Goal: Information Seeking & Learning: Get advice/opinions

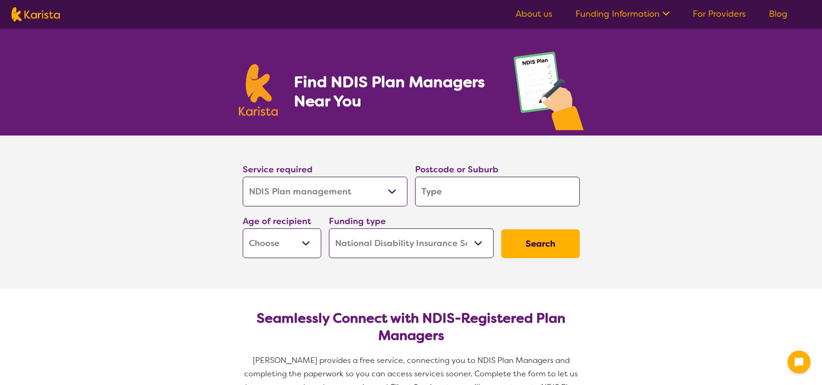
select select "NDIS Plan management"
select select "NDIS"
select select "NDIS Plan management"
select select "NDIS"
click at [440, 196] on input "search" at bounding box center [497, 192] width 165 height 30
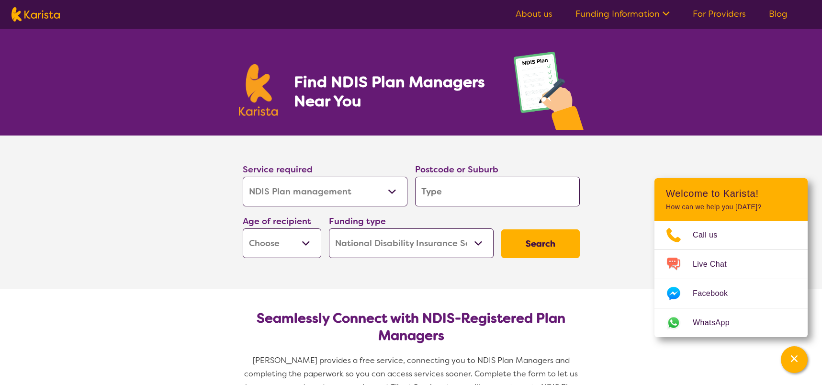
type input "T"
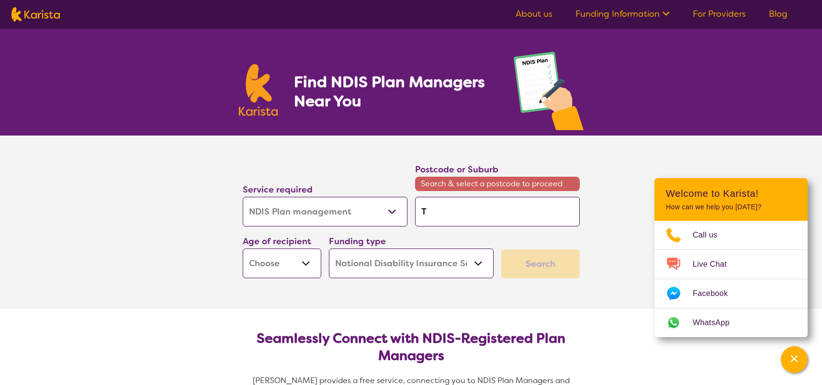
type input "Ti"
type input "Tin"
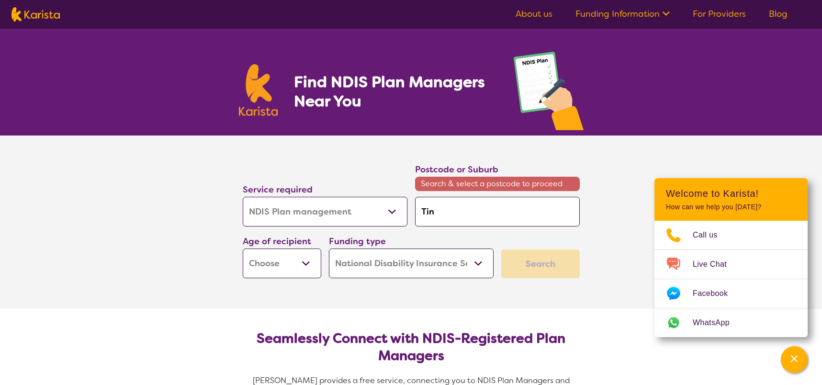
type input "Tin"
type input "Tin C"
type input "Tin Ca"
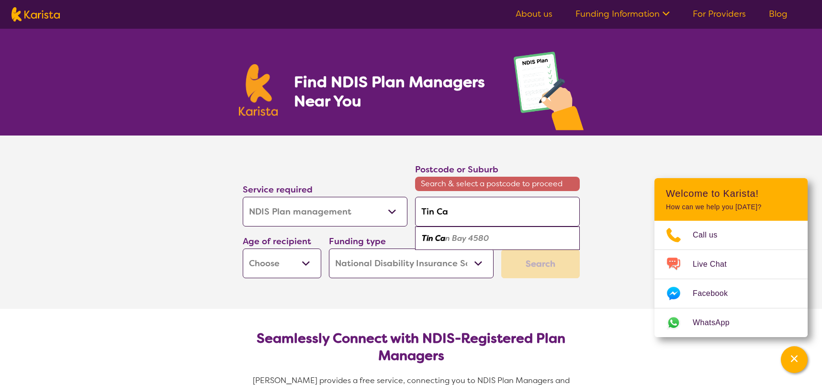
type input "Tin Can"
type input "Tin Can B"
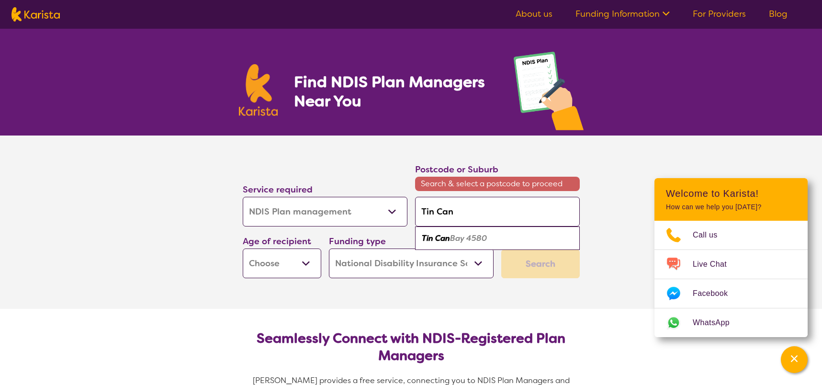
type input "Tin Can B"
type input "Tin Can Ba"
type input "Tin [GEOGRAPHIC_DATA]"
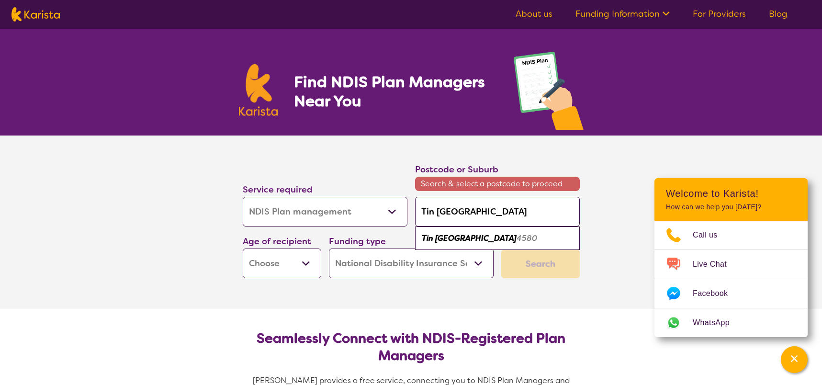
click at [459, 238] on em "Tin [GEOGRAPHIC_DATA]" at bounding box center [469, 238] width 95 height 10
type input "4580"
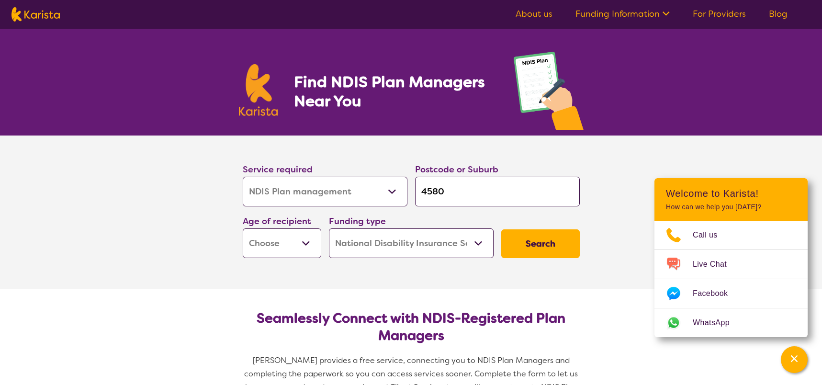
click at [304, 246] on select "Early Childhood - 0 to 9 Child - 10 to 11 Adolescent - 12 to 17 Adult - 18 to 6…" at bounding box center [282, 243] width 79 height 30
select select "AD"
click at [243, 228] on select "Early Childhood - 0 to 9 Child - 10 to 11 Adolescent - 12 to 17 Adult - 18 to 6…" at bounding box center [282, 243] width 79 height 30
select select "AD"
click at [483, 243] on select "Home Care Package (HCP) National Disability Insurance Scheme (NDIS) I don't know" at bounding box center [411, 243] width 165 height 30
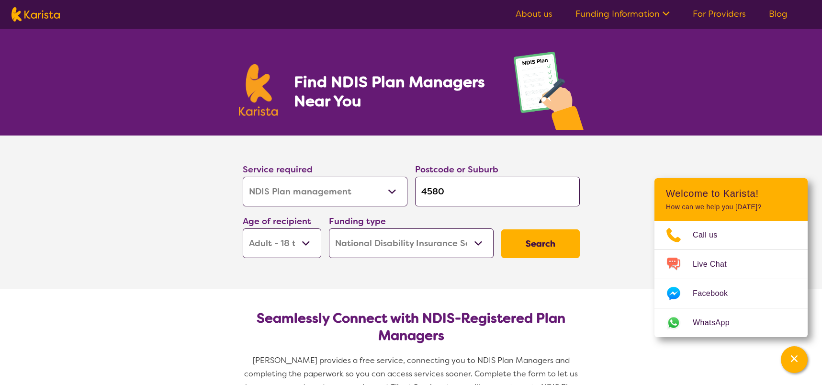
click at [329, 228] on select "Home Care Package (HCP) National Disability Insurance Scheme (NDIS) I don't know" at bounding box center [411, 243] width 165 height 30
click at [533, 241] on button "Search" at bounding box center [540, 243] width 79 height 29
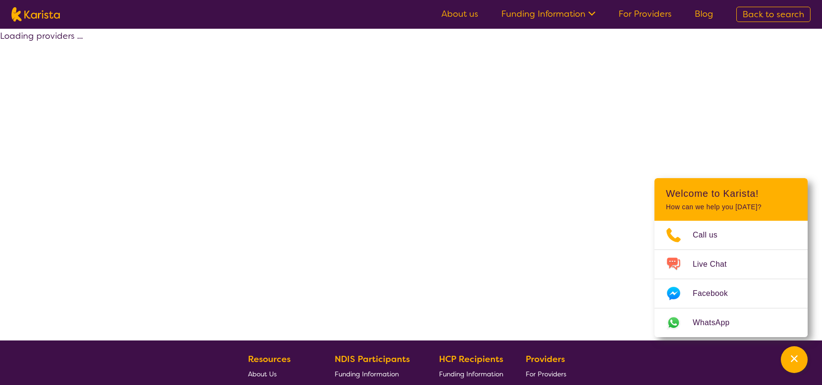
select select "by_score"
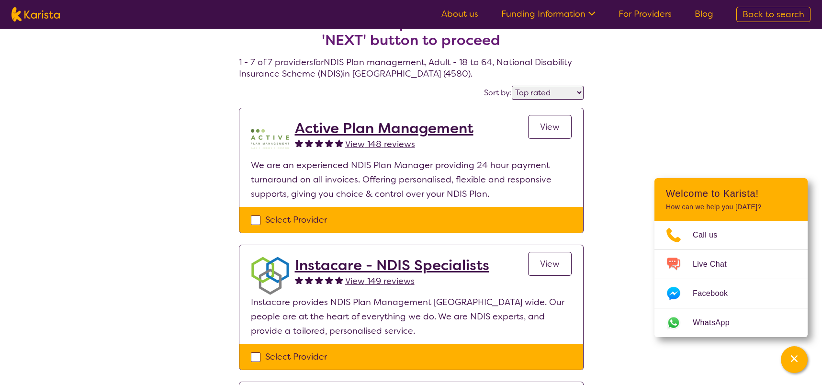
scroll to position [48, 0]
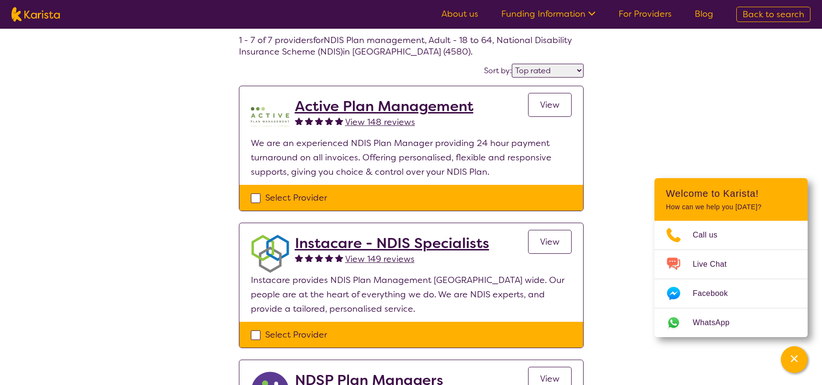
click at [395, 119] on span "View 148 reviews" at bounding box center [380, 121] width 70 height 11
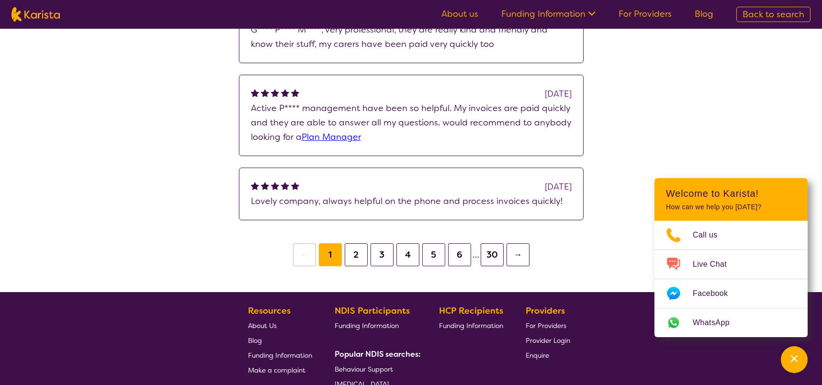
scroll to position [383, 0]
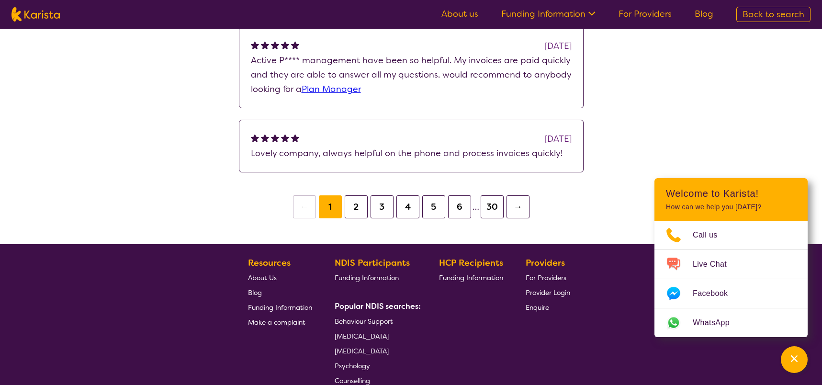
click at [362, 200] on button "2" at bounding box center [356, 206] width 23 height 23
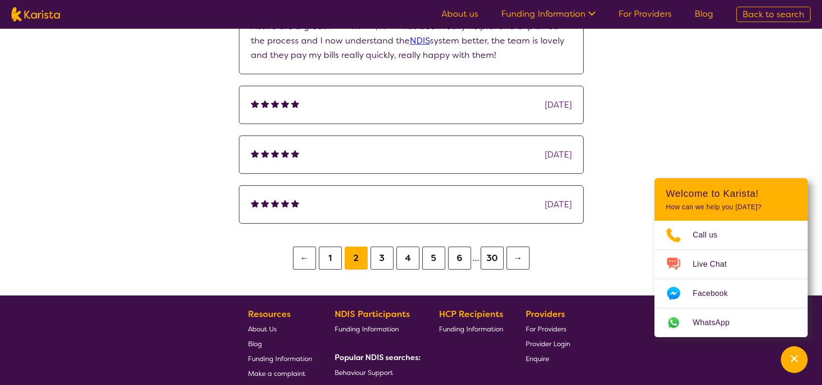
scroll to position [287, 0]
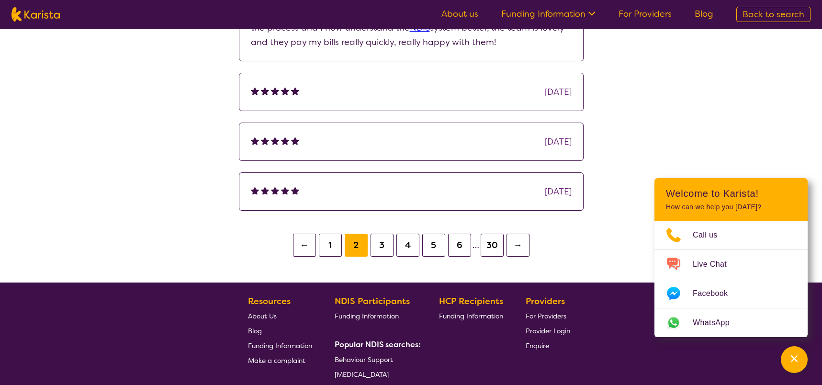
click at [382, 243] on button "3" at bounding box center [382, 245] width 23 height 23
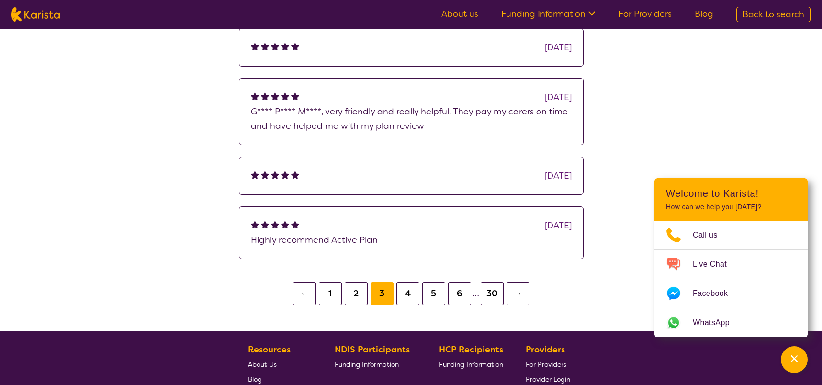
scroll to position [239, 0]
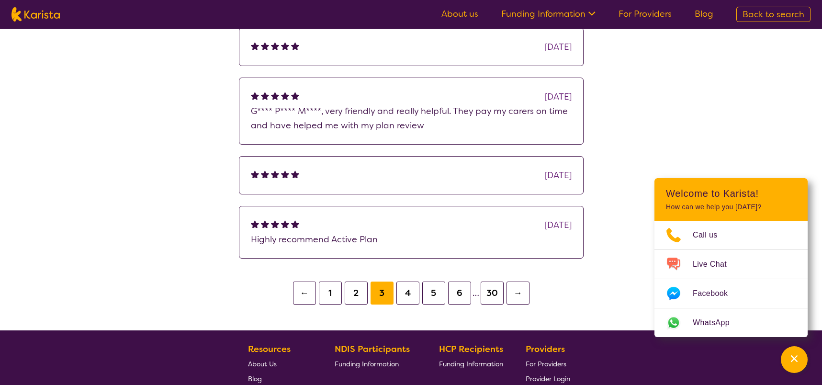
click at [406, 291] on button "4" at bounding box center [407, 293] width 23 height 23
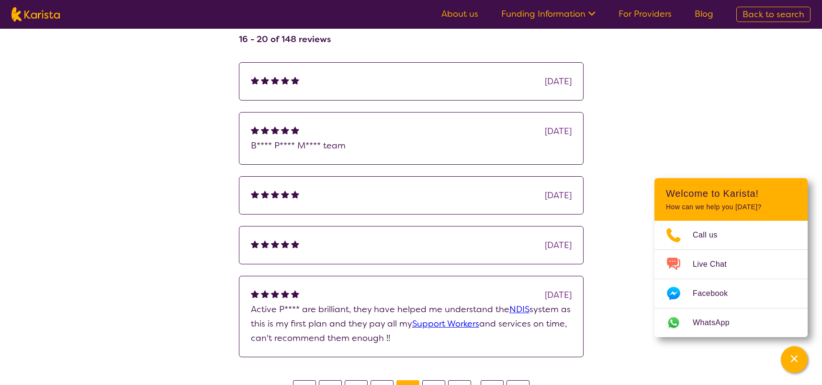
scroll to position [192, 0]
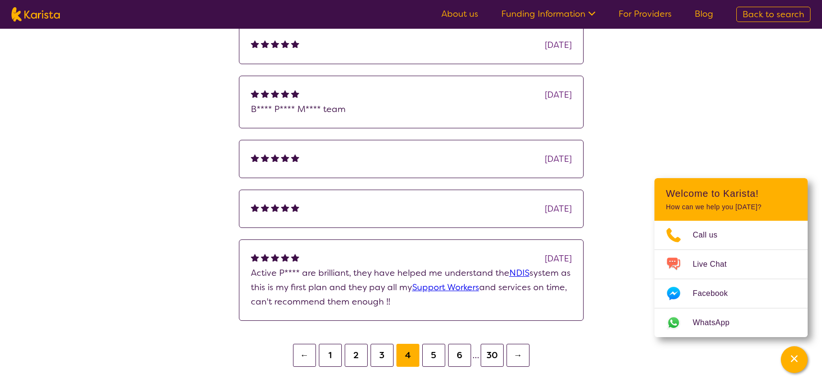
click at [434, 353] on button "5" at bounding box center [433, 355] width 23 height 23
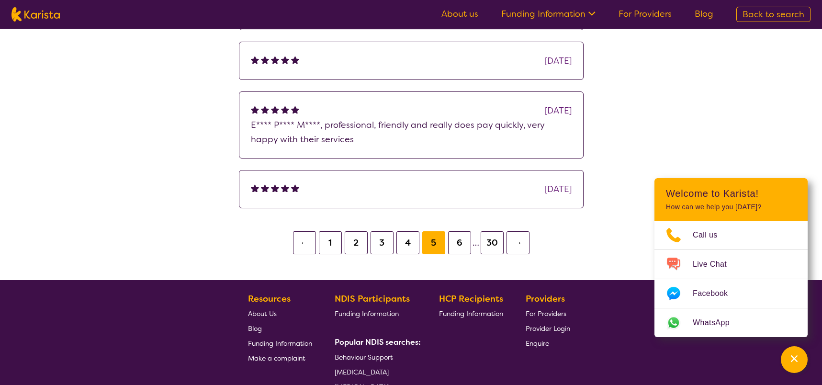
scroll to position [287, 0]
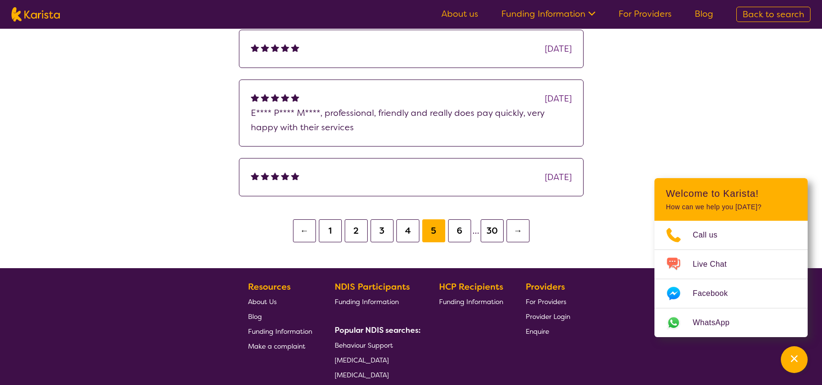
click at [458, 227] on button "6" at bounding box center [459, 230] width 23 height 23
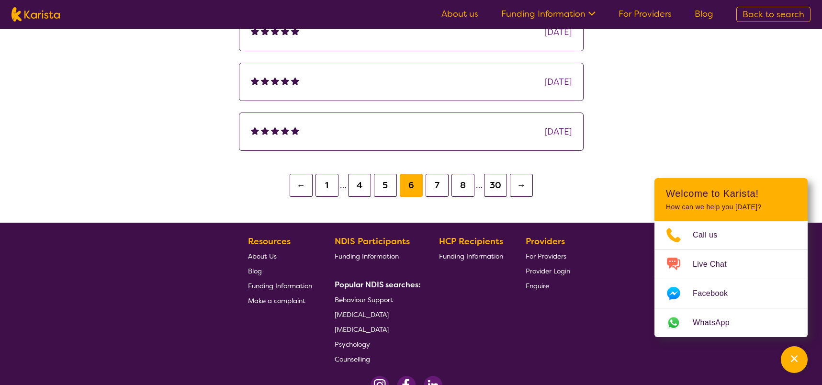
scroll to position [335, 0]
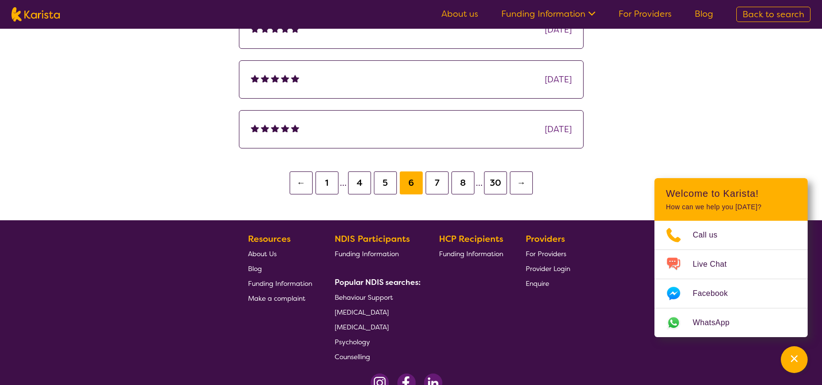
click at [496, 180] on button "30" at bounding box center [495, 182] width 23 height 23
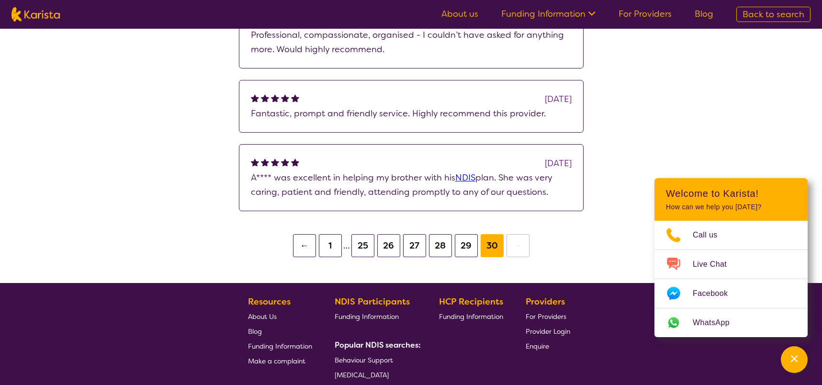
scroll to position [239, 0]
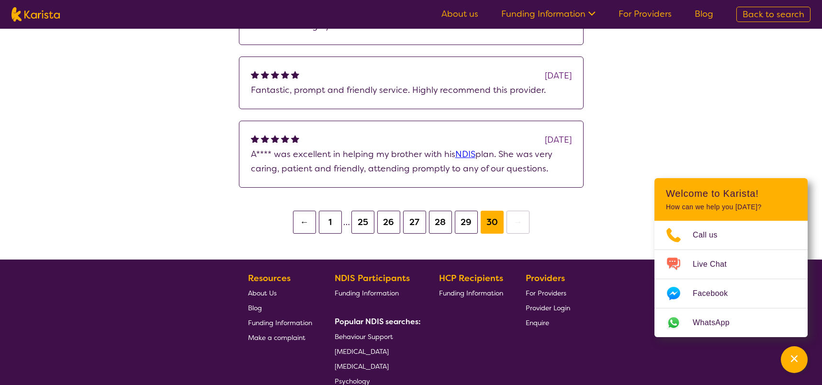
click at [464, 221] on button "29" at bounding box center [466, 222] width 23 height 23
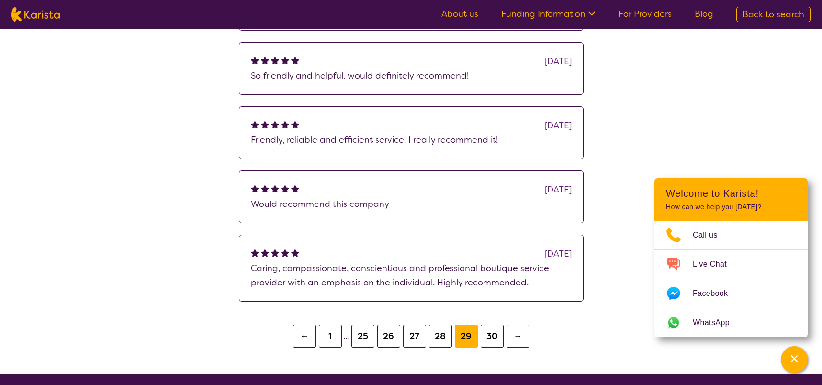
click at [416, 335] on button "27" at bounding box center [414, 336] width 23 height 23
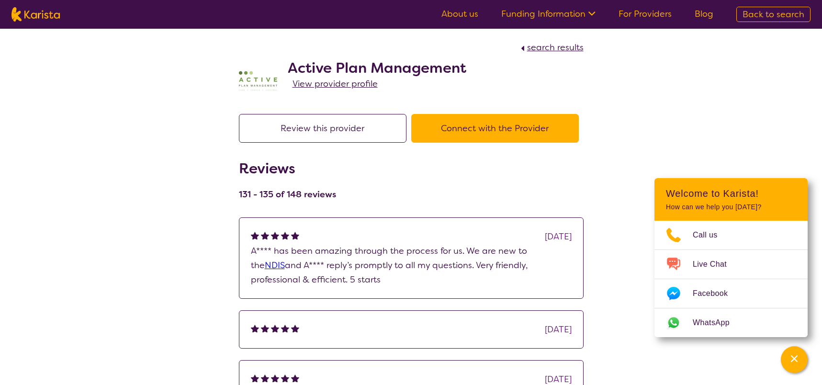
click at [359, 84] on span "View provider profile" at bounding box center [335, 83] width 85 height 11
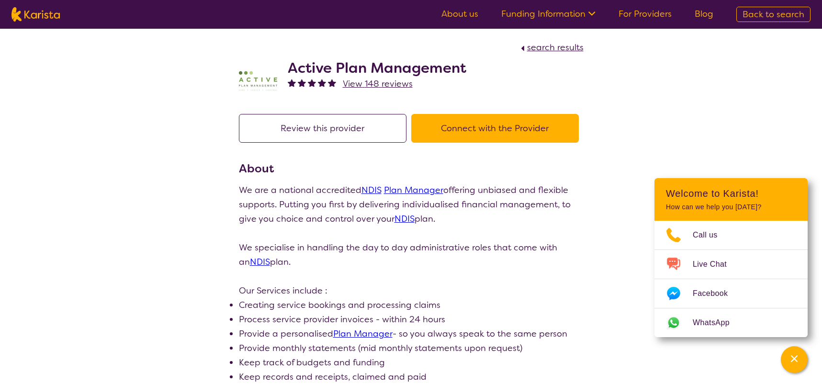
click at [393, 83] on span "View 148 reviews" at bounding box center [378, 83] width 70 height 11
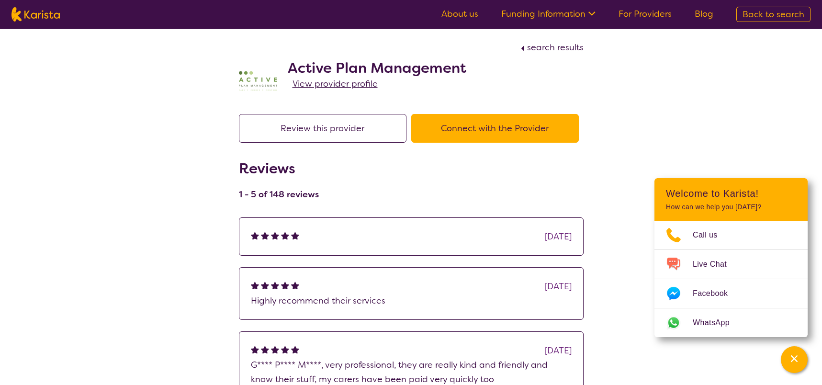
click at [363, 84] on span "View provider profile" at bounding box center [335, 83] width 85 height 11
click at [447, 126] on button "Connect with the Provider" at bounding box center [495, 128] width 168 height 29
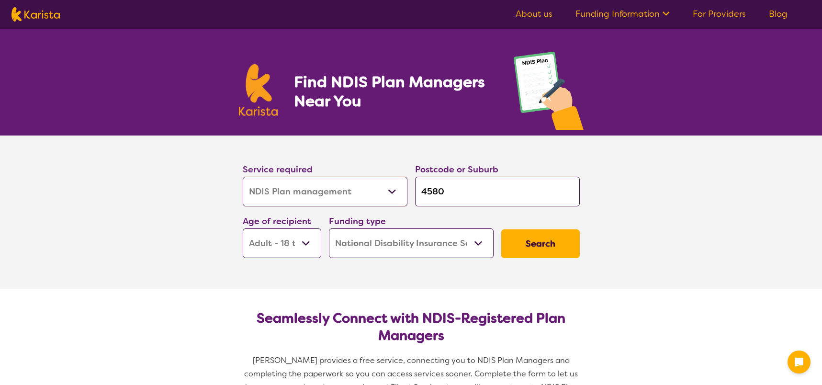
select select "NDIS Plan management"
select select "AD"
select select "NDIS"
select select "NDIS Plan management"
select select "AD"
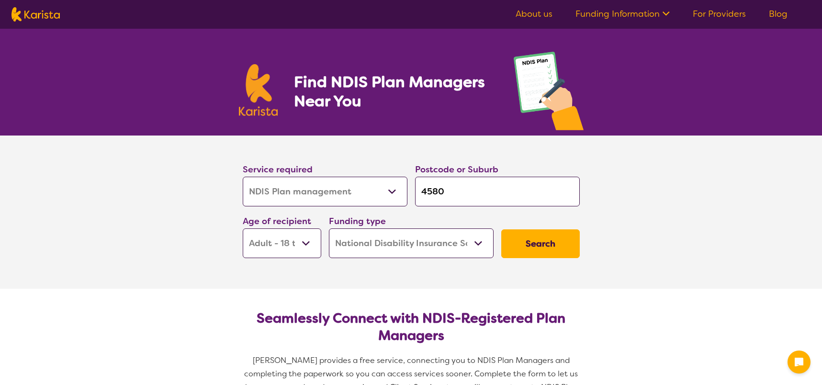
select select "NDIS"
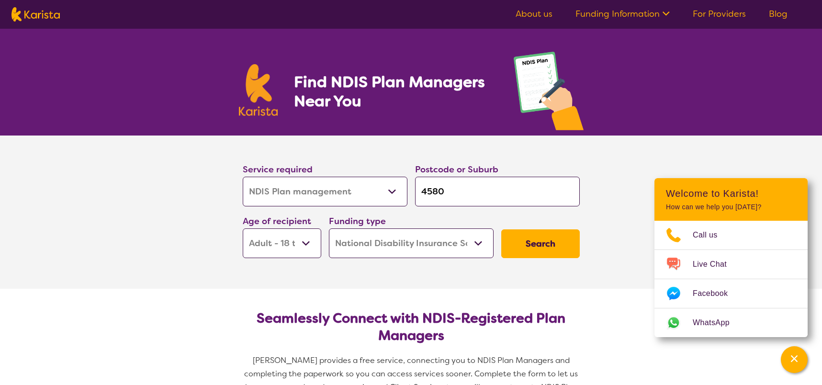
click at [528, 239] on button "Search" at bounding box center [540, 243] width 79 height 29
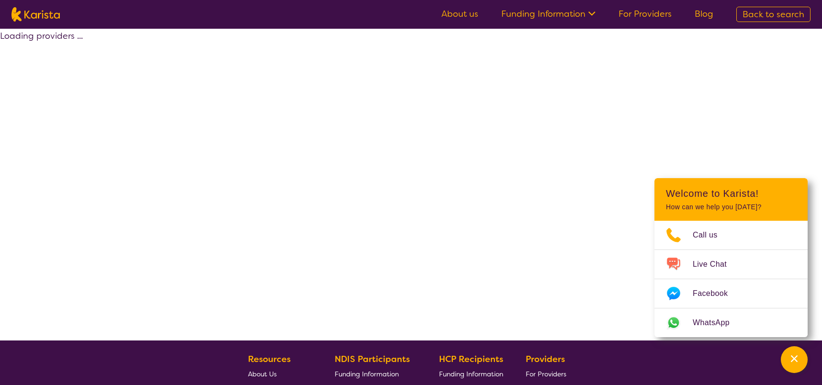
select select "by_score"
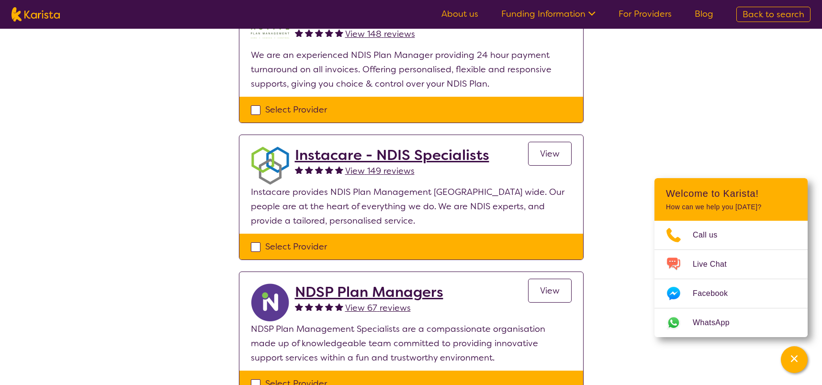
scroll to position [144, 0]
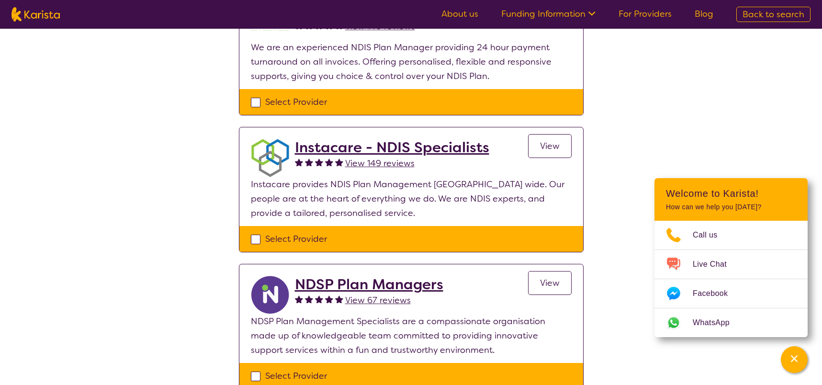
click at [405, 147] on h2 "Instacare - NDIS Specialists" at bounding box center [392, 147] width 194 height 17
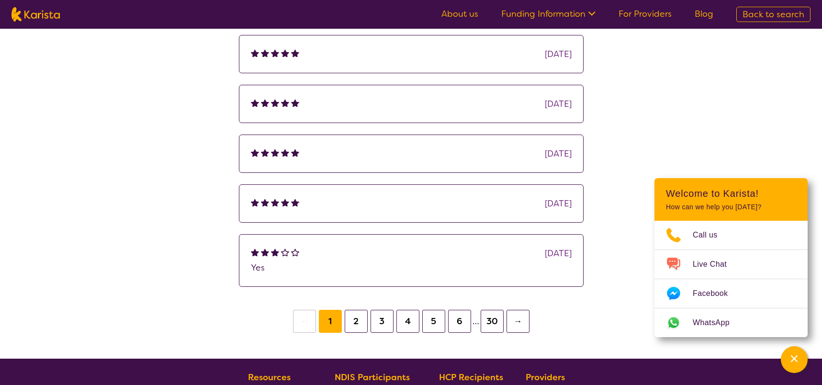
scroll to position [670, 0]
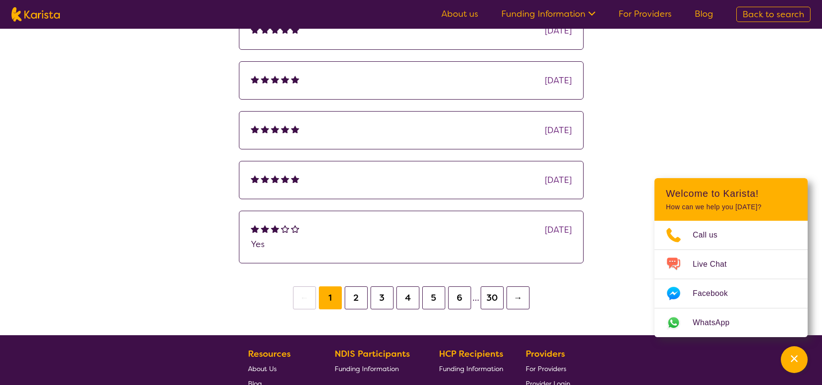
click at [354, 293] on button "2" at bounding box center [356, 297] width 23 height 23
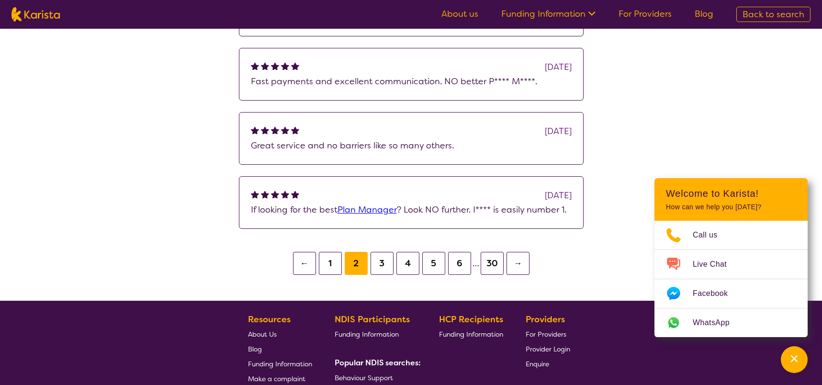
scroll to position [862, 0]
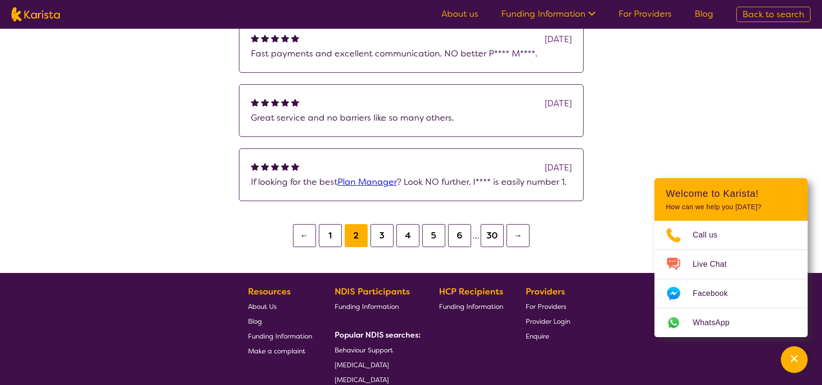
click at [388, 236] on button "3" at bounding box center [382, 235] width 23 height 23
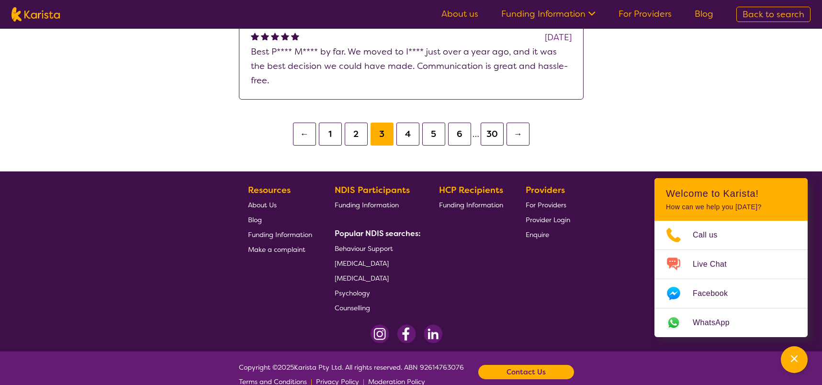
scroll to position [981, 0]
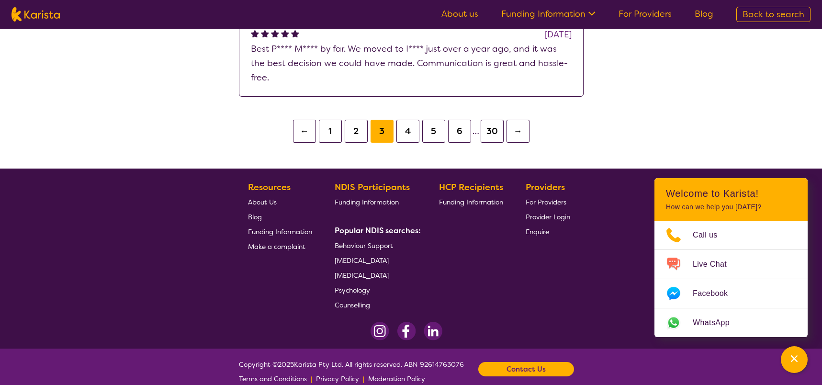
click at [429, 120] on button "5" at bounding box center [433, 131] width 23 height 23
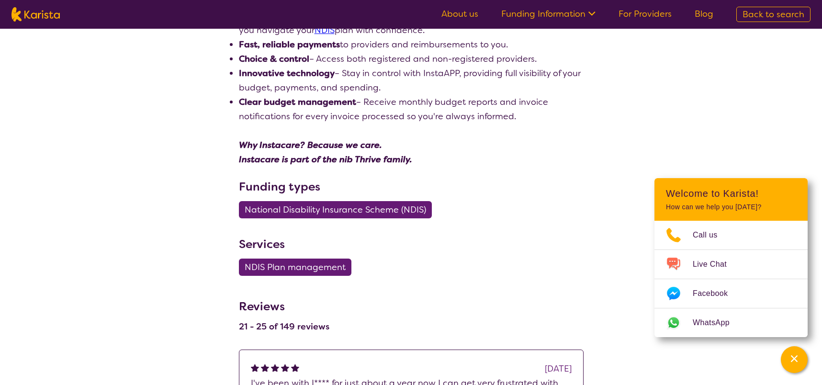
scroll to position [192, 0]
